Goal: Transaction & Acquisition: Purchase product/service

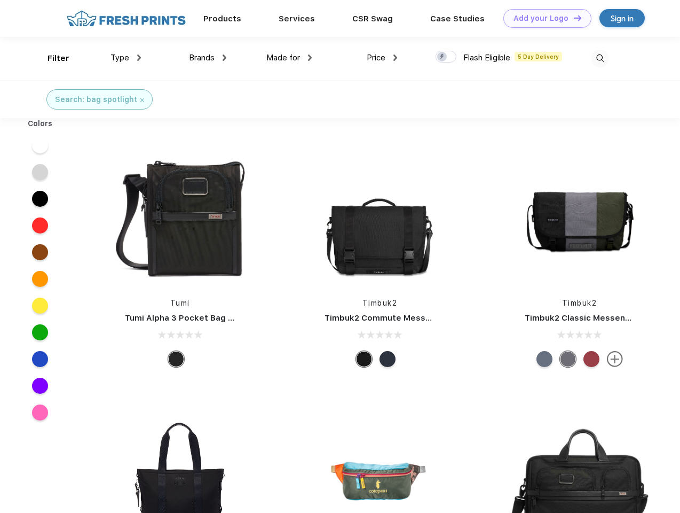
scroll to position [1, 0]
click at [543, 18] on link "Add your Logo Design Tool" at bounding box center [547, 18] width 88 height 19
click at [0, 0] on div "Design Tool" at bounding box center [0, 0] width 0 height 0
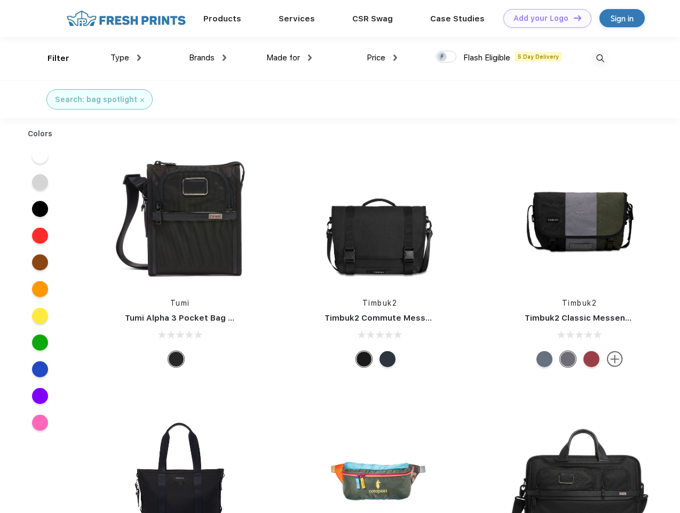
click at [573, 18] on link "Add your Logo Design Tool" at bounding box center [547, 18] width 88 height 19
click at [51, 58] on div "Filter" at bounding box center [59, 58] width 22 height 12
click at [126, 58] on span "Type" at bounding box center [120, 58] width 19 height 10
click at [208, 58] on span "Brands" at bounding box center [202, 58] width 26 height 10
click at [289, 58] on span "Made for" at bounding box center [283, 58] width 34 height 10
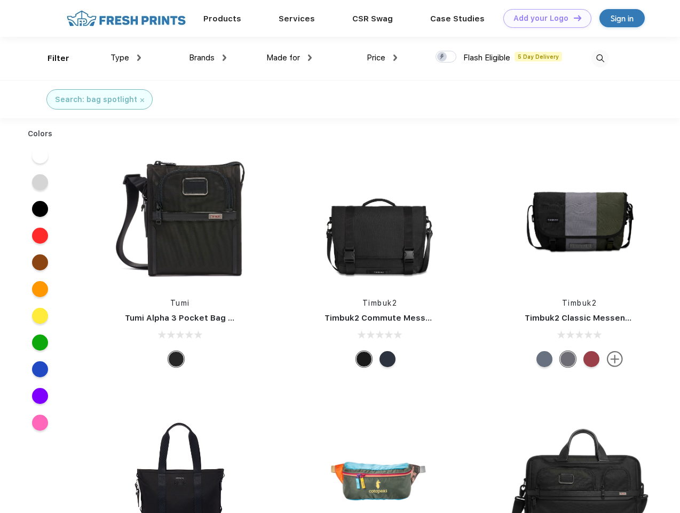
click at [382, 58] on span "Price" at bounding box center [376, 58] width 19 height 10
click at [446, 57] on div at bounding box center [446, 57] width 21 height 12
click at [443, 57] on input "checkbox" at bounding box center [439, 53] width 7 height 7
click at [600, 58] on img at bounding box center [601, 59] width 18 height 18
